Goal: Transaction & Acquisition: Subscribe to service/newsletter

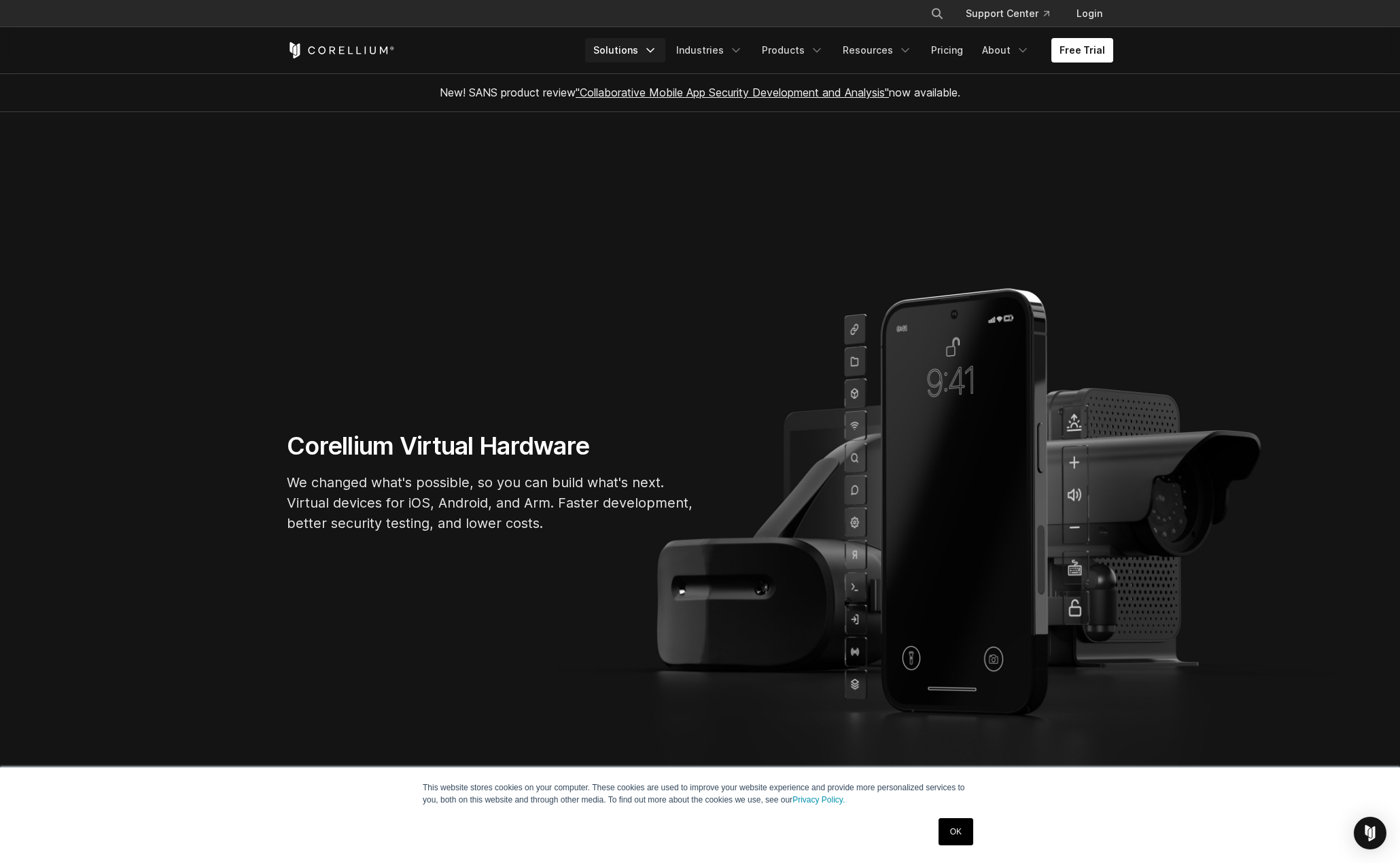
click at [657, 48] on icon "Navigation Menu" at bounding box center [650, 50] width 13 height 13
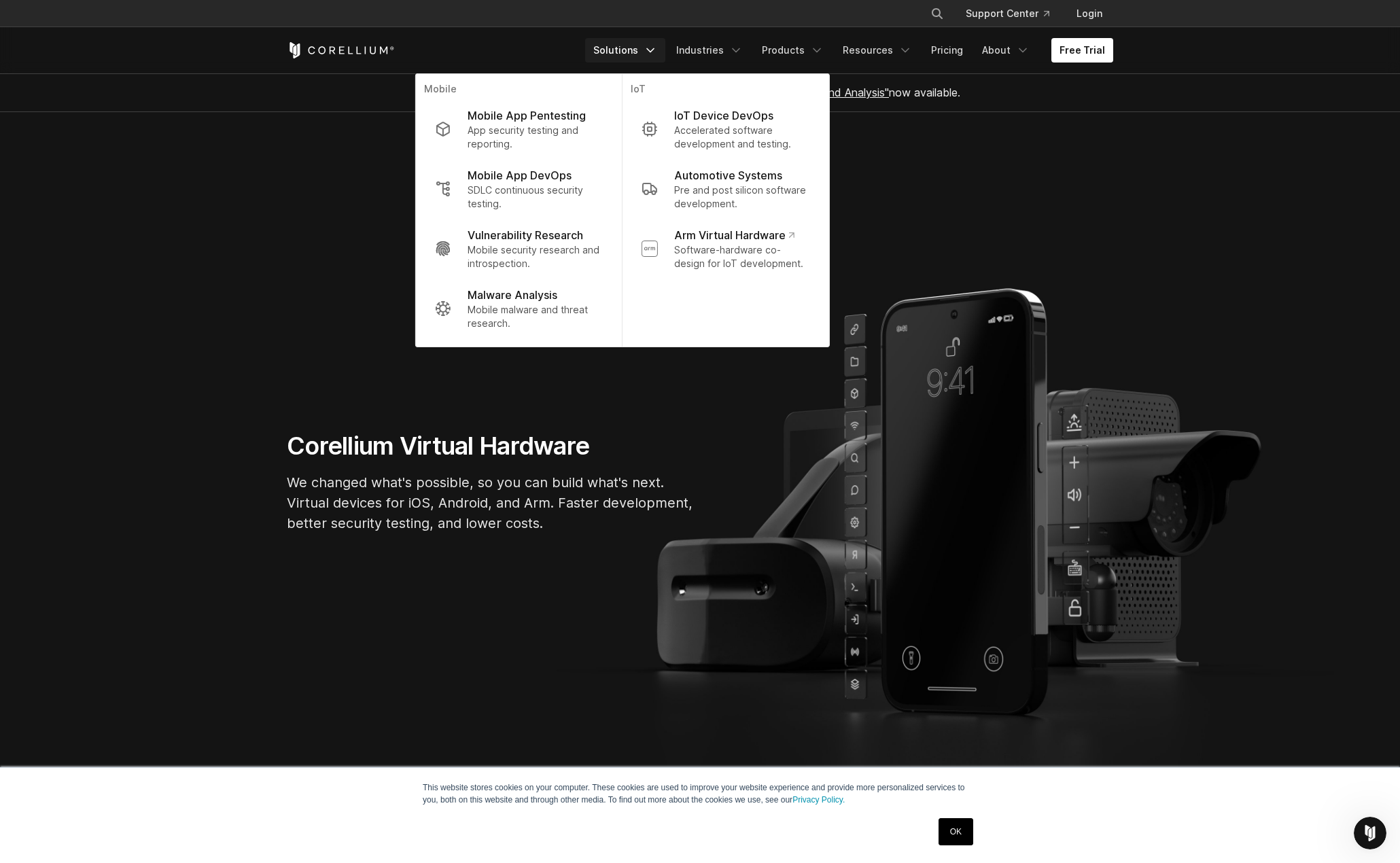
click at [650, 378] on section "Corellium Virtual Hardware We changed what's possible, so you can build what's …" at bounding box center [700, 487] width 1400 height 751
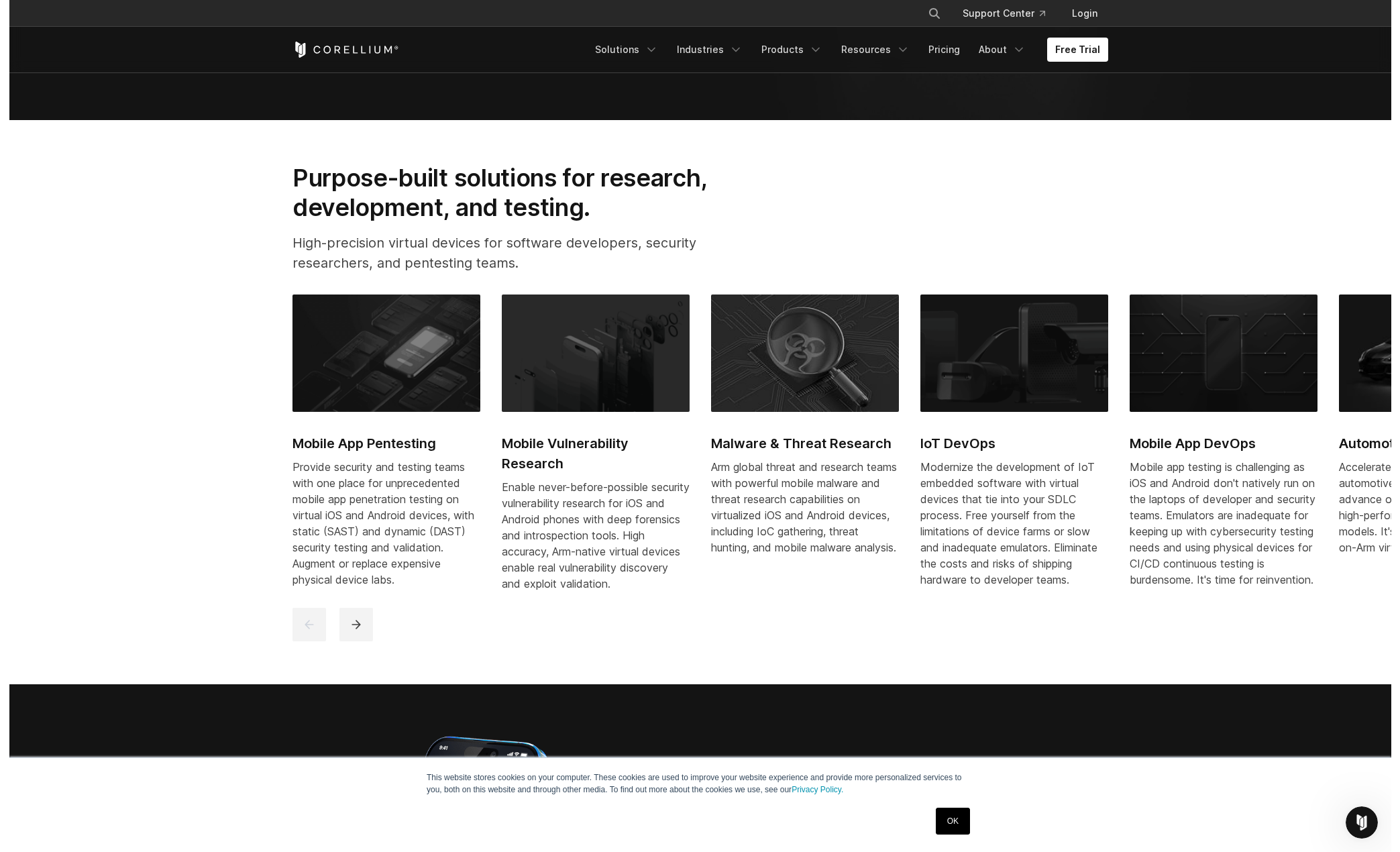
scroll to position [738, 0]
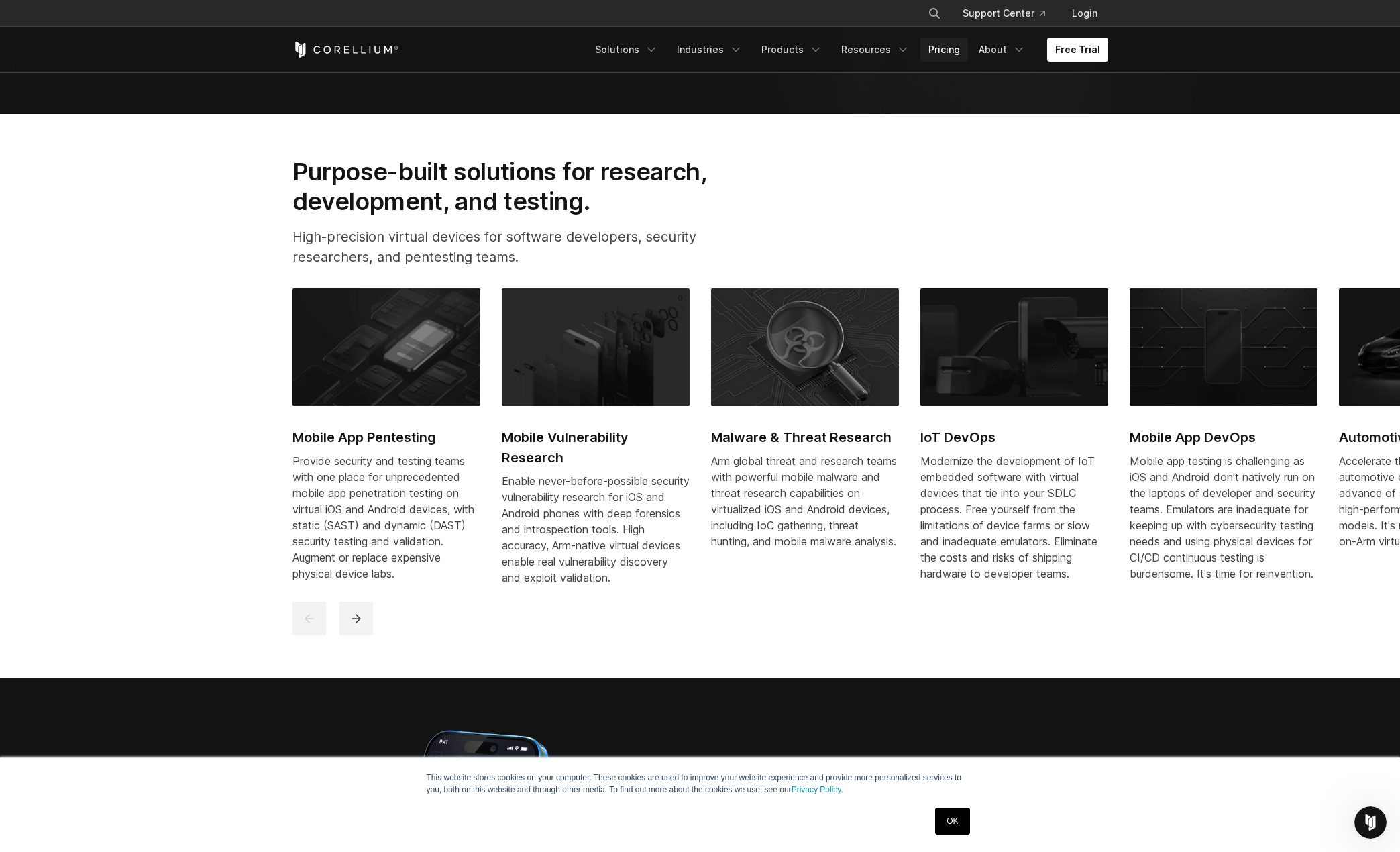
click at [941, 51] on link "Pricing" at bounding box center [944, 50] width 48 height 25
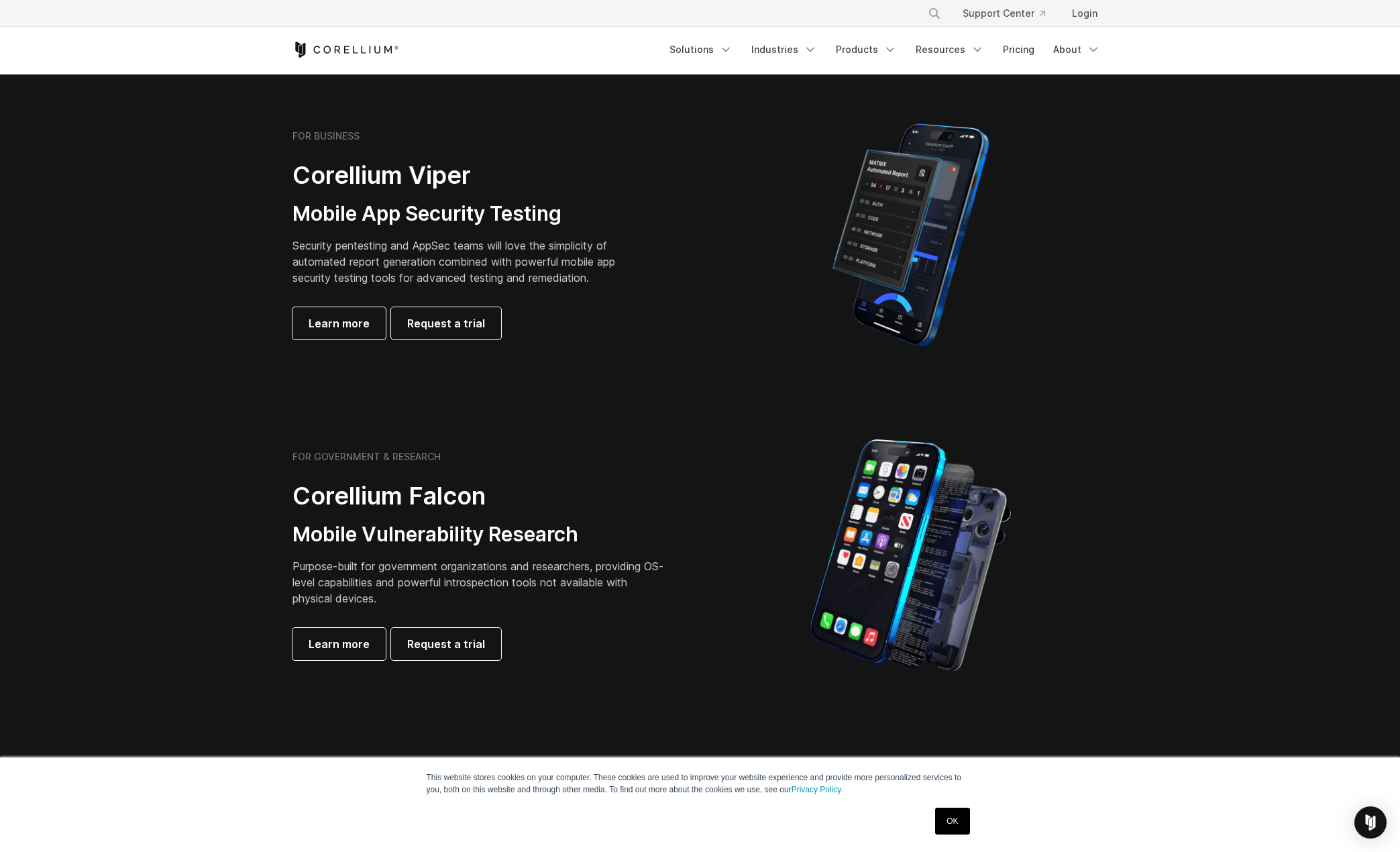
scroll to position [268, 0]
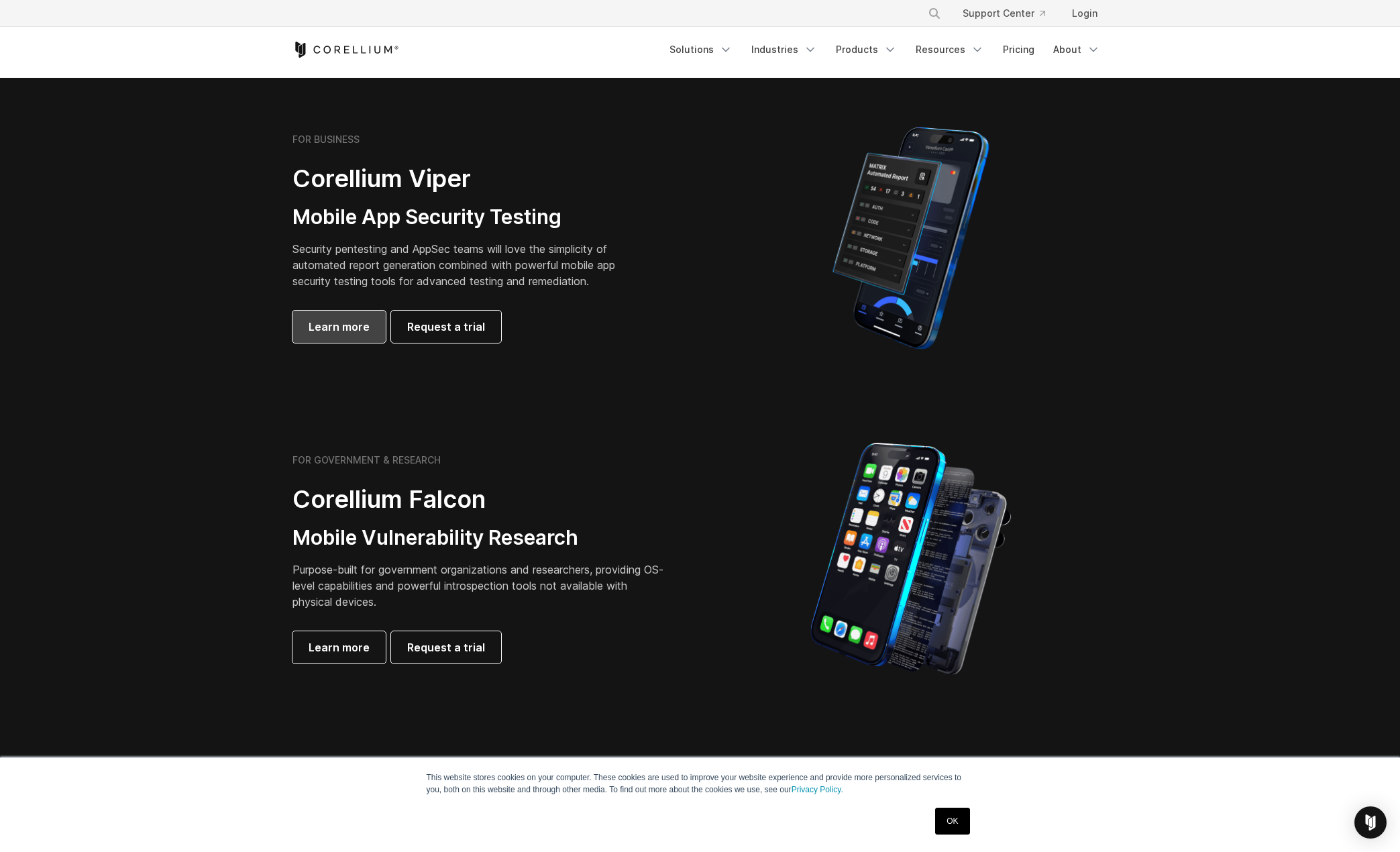
click at [330, 320] on span "Learn more" at bounding box center [339, 326] width 61 height 16
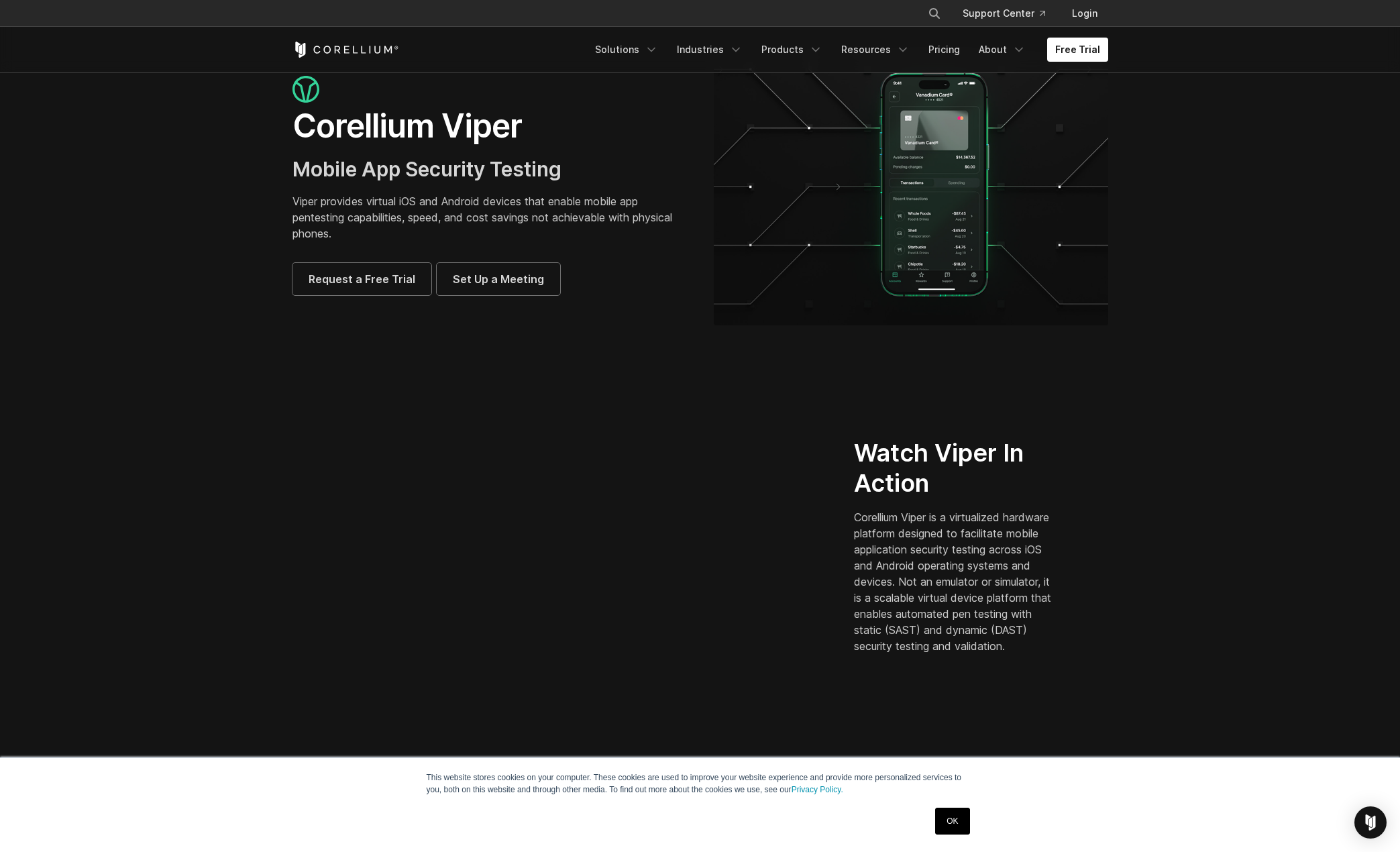
scroll to position [3733, 0]
